Goal: Task Accomplishment & Management: Use online tool/utility

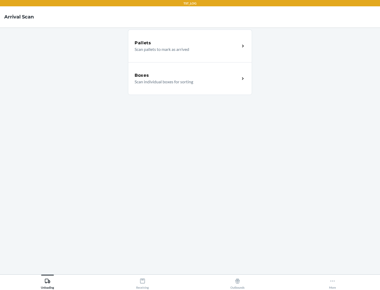
click at [187, 76] on div "Boxes" at bounding box center [187, 75] width 105 height 6
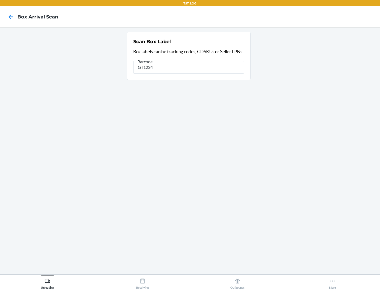
type input "GT1234"
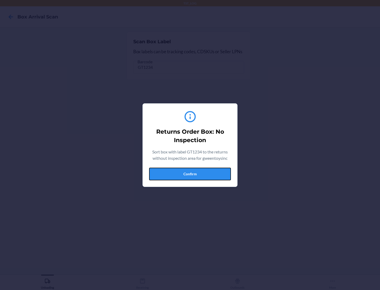
click at [190, 174] on button "Confirm" at bounding box center [190, 174] width 82 height 13
